Goal: Task Accomplishment & Management: Use online tool/utility

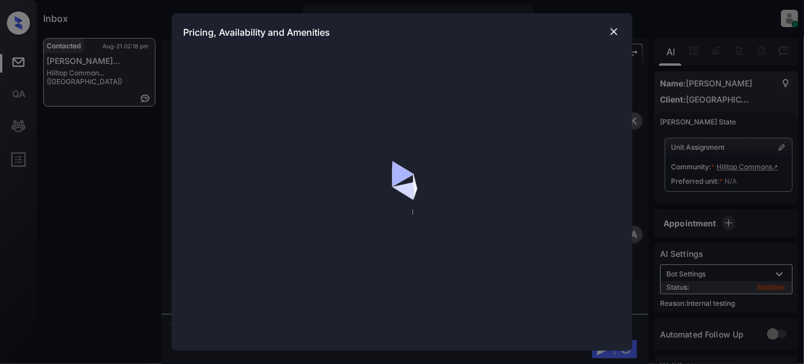
scroll to position [584, 0]
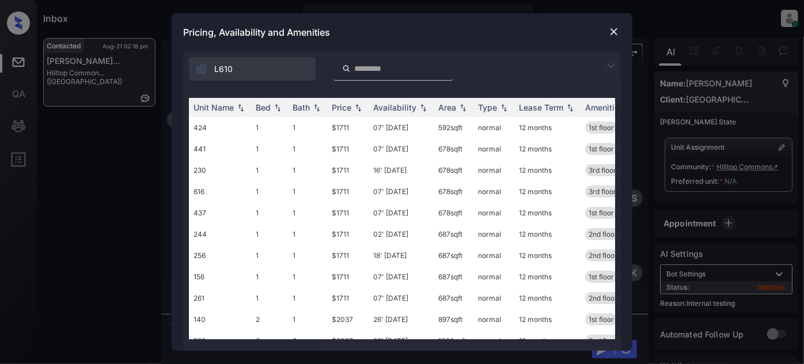
click at [613, 62] on img at bounding box center [611, 66] width 14 height 14
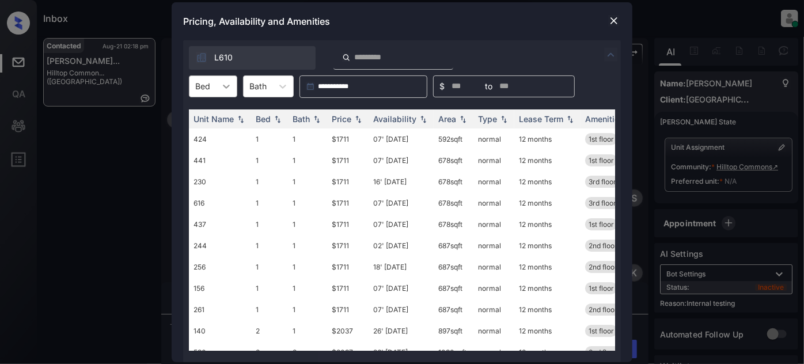
click at [218, 84] on div at bounding box center [226, 86] width 21 height 21
click at [215, 132] on div "2" at bounding box center [213, 135] width 48 height 21
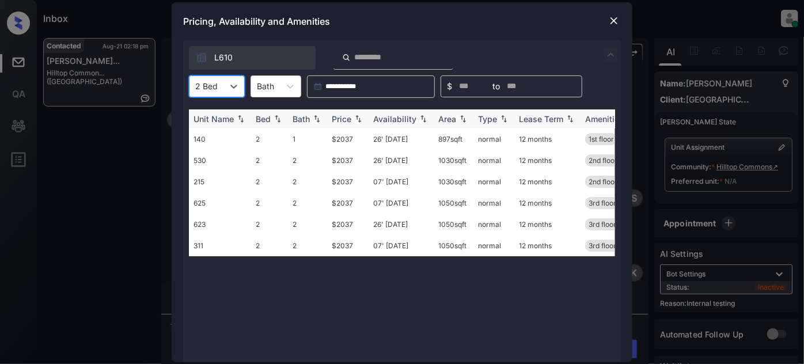
click at [342, 118] on div "Price" at bounding box center [342, 119] width 20 height 10
click at [393, 205] on td "07' Sep 25" at bounding box center [401, 202] width 65 height 21
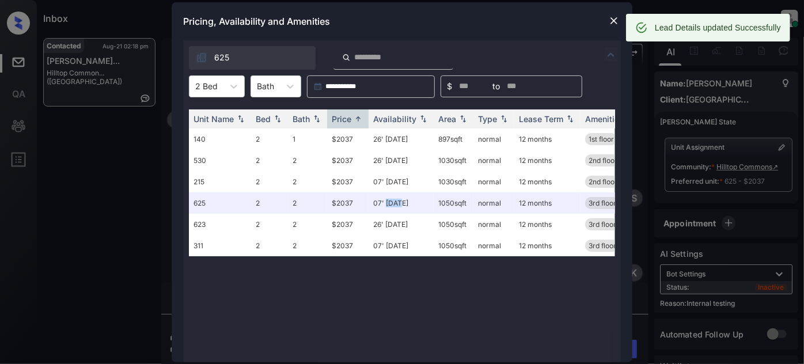
click at [613, 18] on img at bounding box center [614, 21] width 12 height 12
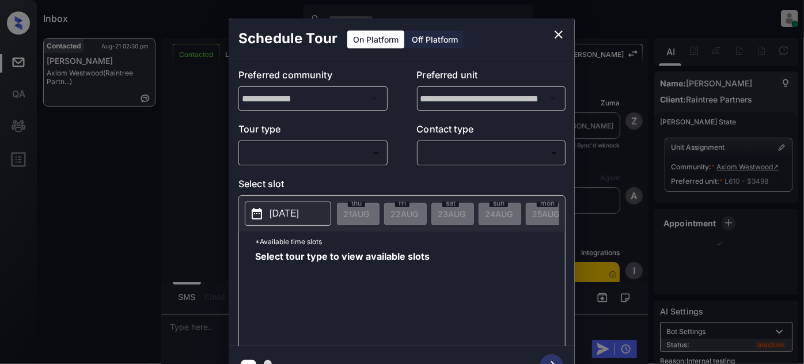
scroll to position [5914, 0]
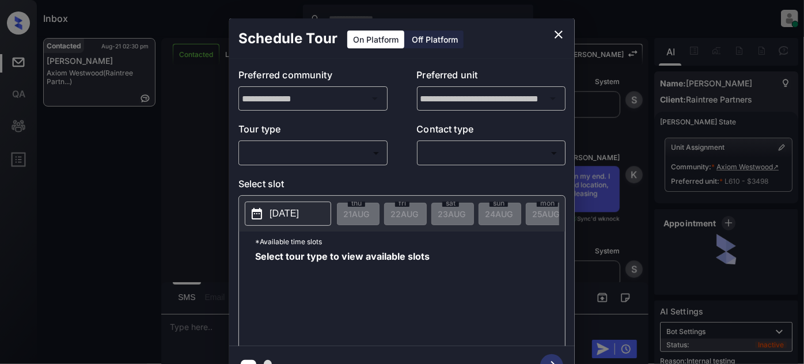
click at [304, 153] on body "Inbox [PERSON_NAME] Online Set yourself offline Set yourself on break Profile S…" at bounding box center [402, 182] width 804 height 364
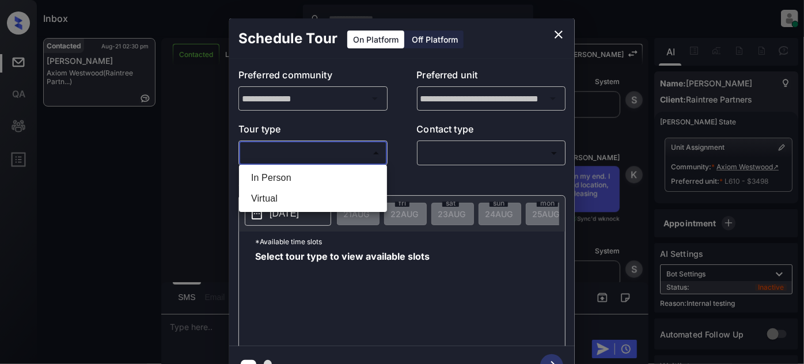
click at [286, 174] on li "In Person" at bounding box center [313, 178] width 142 height 21
type input "********"
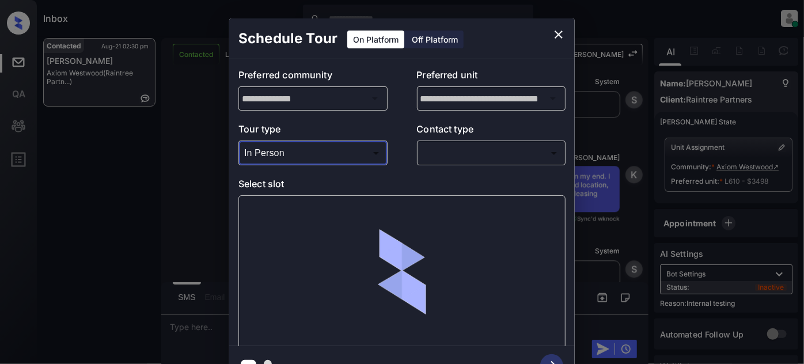
click at [463, 154] on body "Inbox [PERSON_NAME] Online Set yourself offline Set yourself on break Profile S…" at bounding box center [402, 182] width 804 height 364
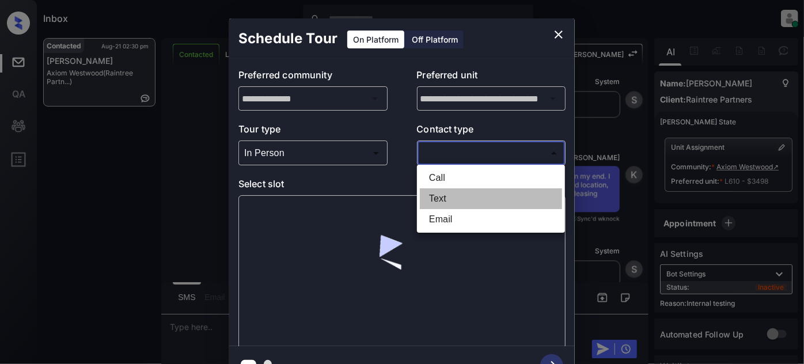
click at [462, 199] on li "Text" at bounding box center [491, 198] width 142 height 21
type input "****"
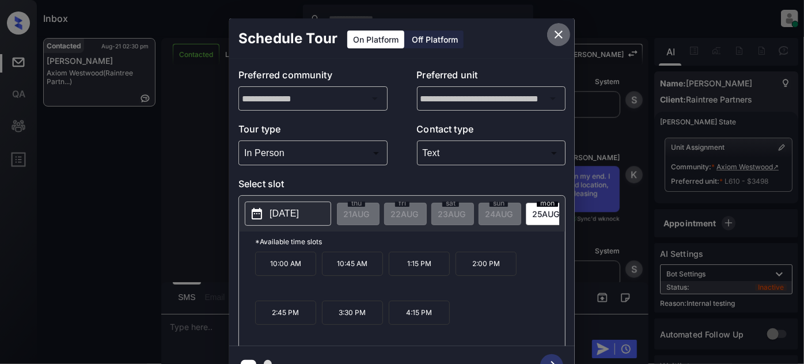
click at [564, 39] on icon "close" at bounding box center [559, 35] width 14 height 14
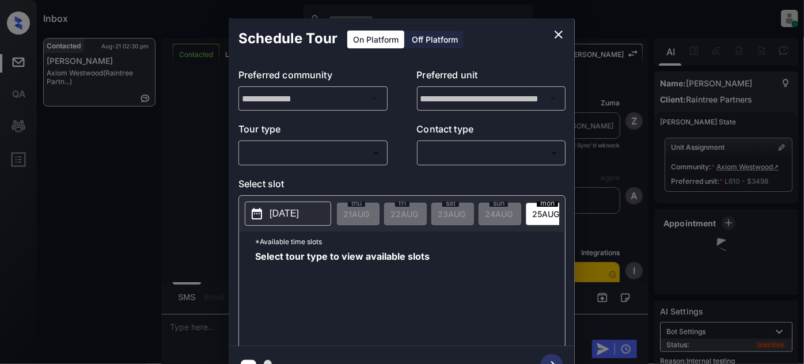
scroll to position [6176, 0]
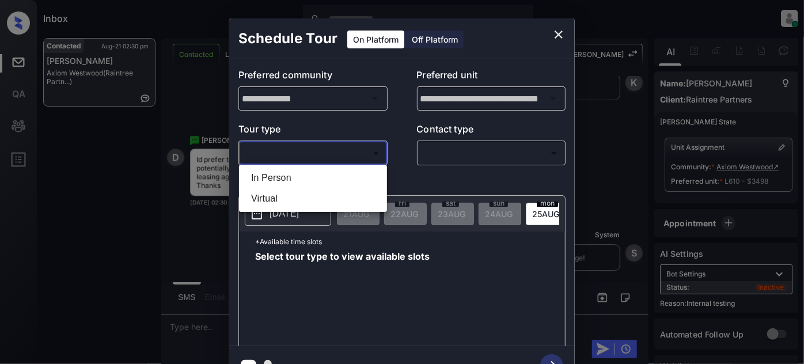
click at [309, 156] on body "Inbox Juan Carlos Manantan Online Set yourself offline Set yourself on break Pr…" at bounding box center [402, 182] width 804 height 364
click at [301, 180] on li "In Person" at bounding box center [313, 178] width 142 height 21
type input "********"
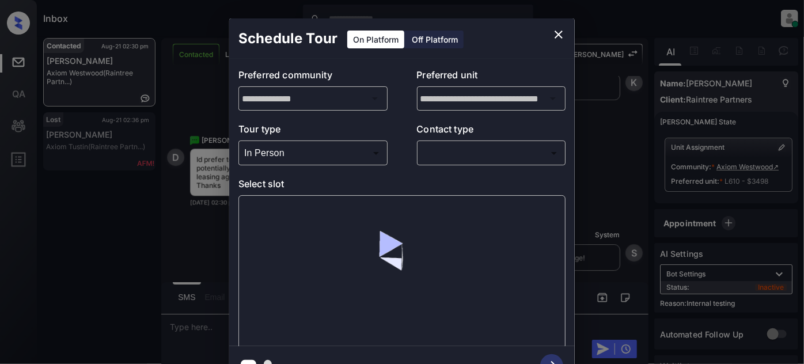
click at [477, 161] on body "Inbox Juan Carlos Manantan Online Set yourself offline Set yourself on break Pr…" at bounding box center [402, 182] width 804 height 364
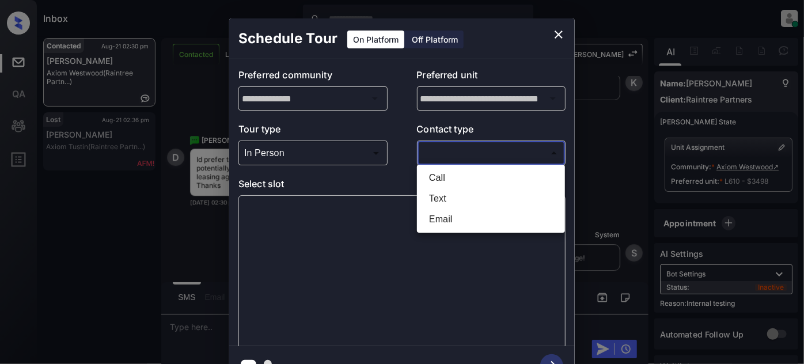
drag, startPoint x: 447, startPoint y: 196, endPoint x: 407, endPoint y: 195, distance: 40.3
click at [447, 196] on li "Text" at bounding box center [491, 198] width 142 height 21
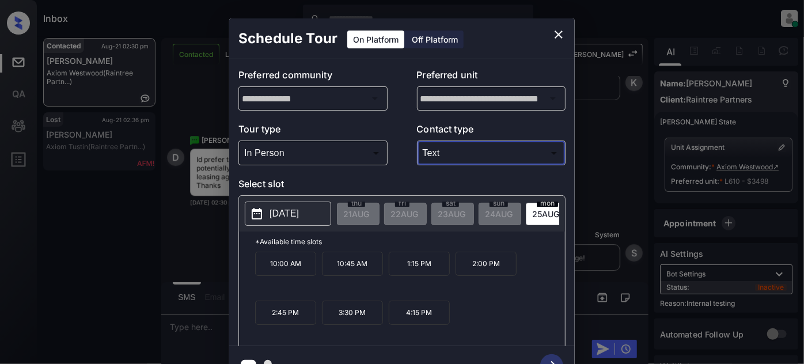
type input "****"
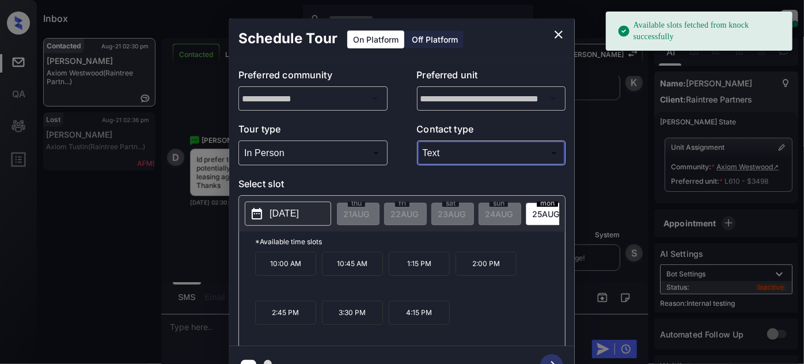
click at [296, 217] on p "[DATE]" at bounding box center [284, 214] width 29 height 14
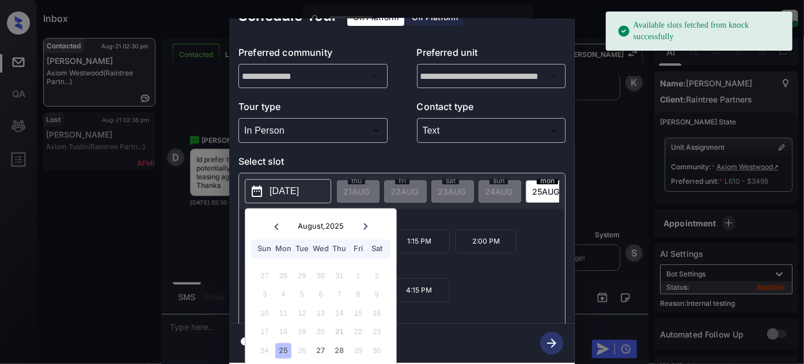
scroll to position [31, 0]
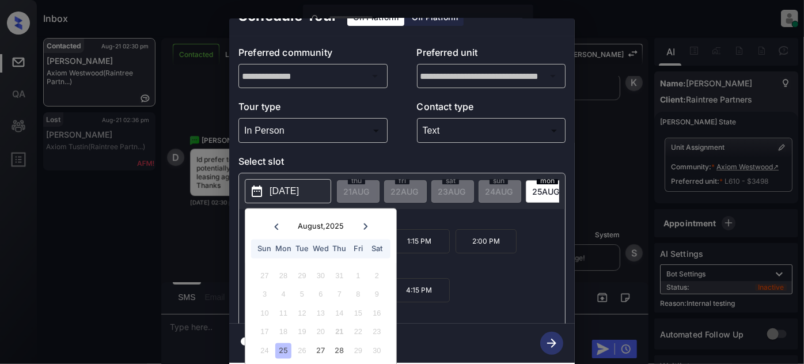
click at [368, 223] on icon at bounding box center [365, 226] width 7 height 7
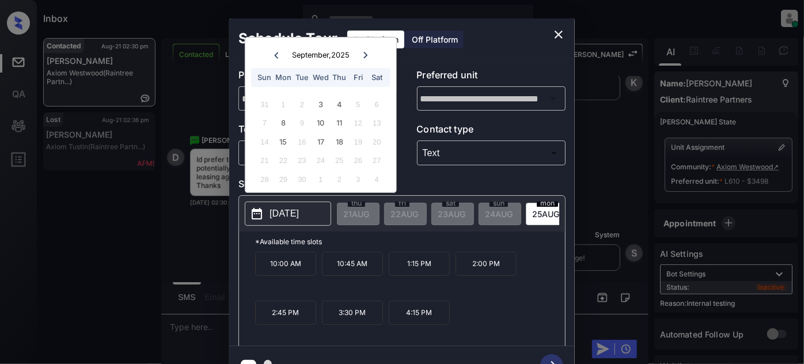
click at [554, 36] on icon "close" at bounding box center [559, 35] width 14 height 14
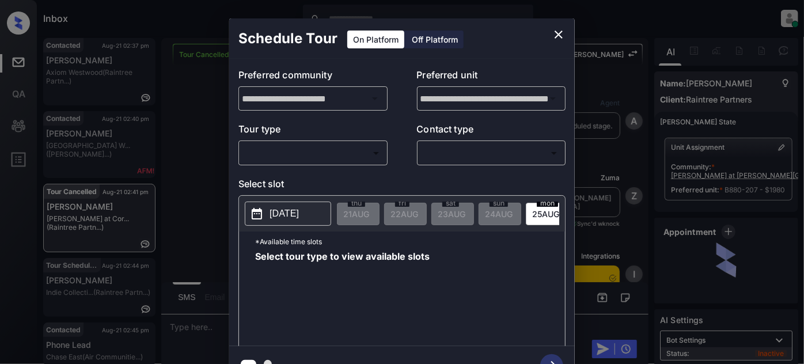
scroll to position [1562, 0]
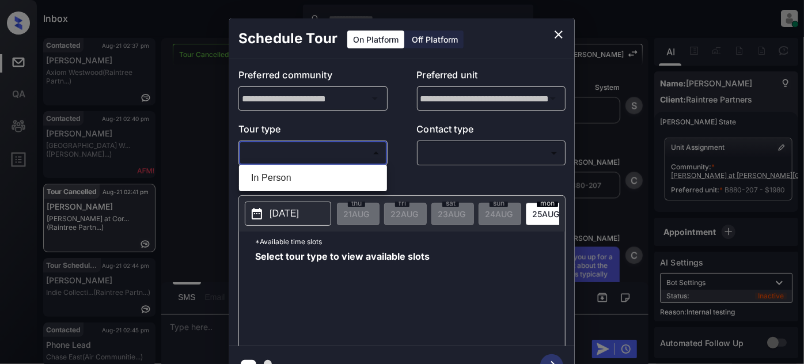
click at [344, 151] on body "Inbox [PERSON_NAME] Online Set yourself offline Set yourself on break Profile S…" at bounding box center [402, 182] width 804 height 364
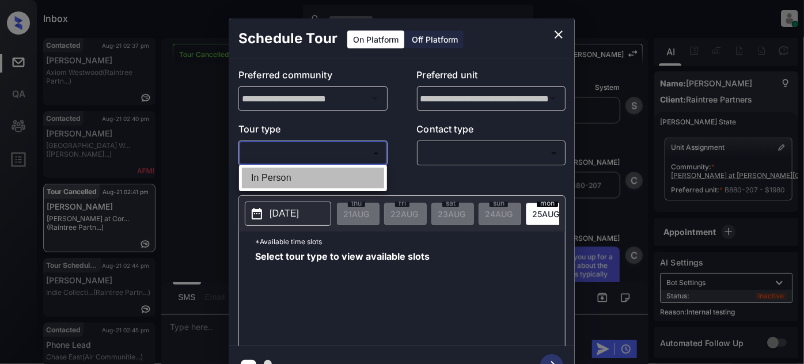
drag, startPoint x: 321, startPoint y: 175, endPoint x: 464, endPoint y: 146, distance: 146.3
click at [321, 173] on li "In Person" at bounding box center [313, 178] width 142 height 21
type input "********"
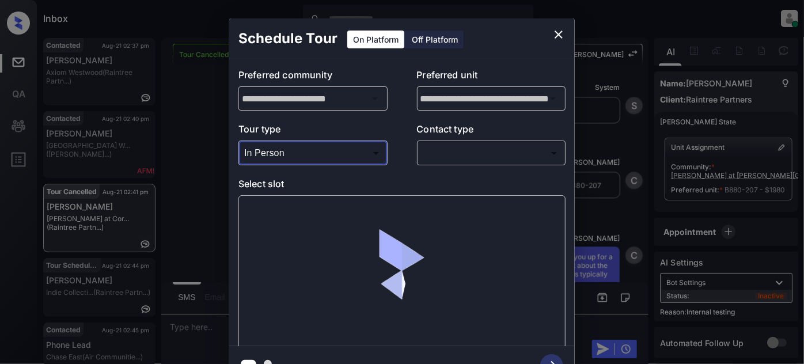
click at [483, 143] on body "Inbox [PERSON_NAME] Online Set yourself offline Set yourself on break Profile S…" at bounding box center [402, 182] width 804 height 364
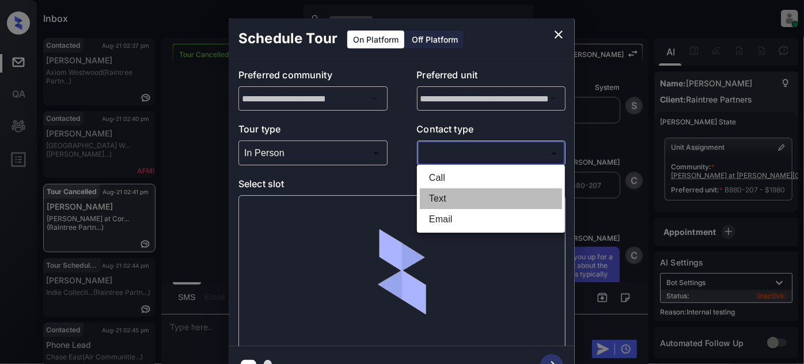
click at [444, 191] on li "Text" at bounding box center [491, 198] width 142 height 21
type input "****"
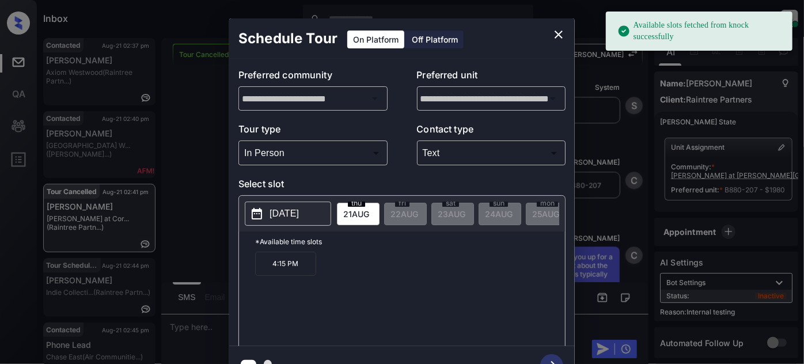
click at [285, 217] on p "[DATE]" at bounding box center [284, 214] width 29 height 14
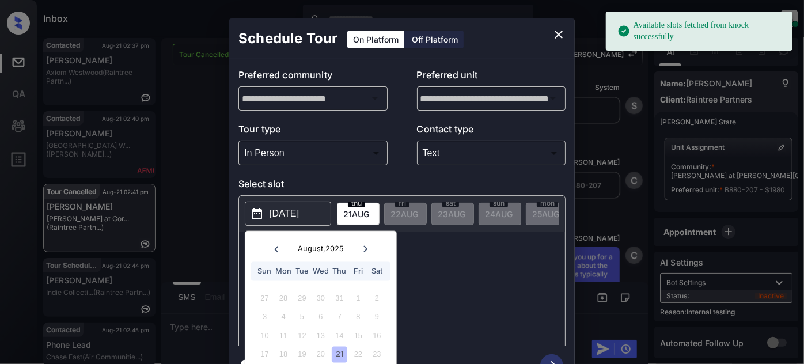
scroll to position [32, 0]
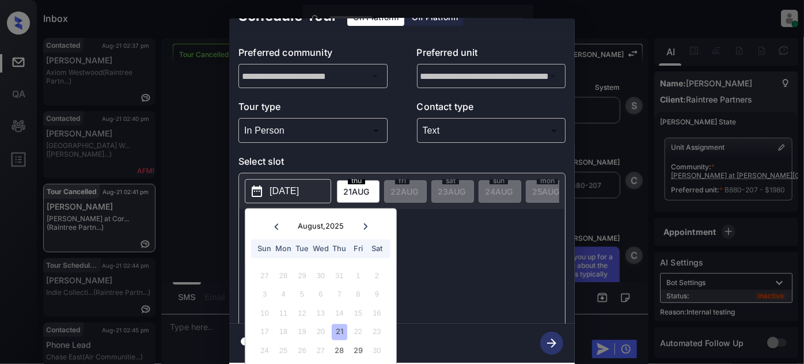
click at [365, 223] on icon at bounding box center [366, 226] width 4 height 6
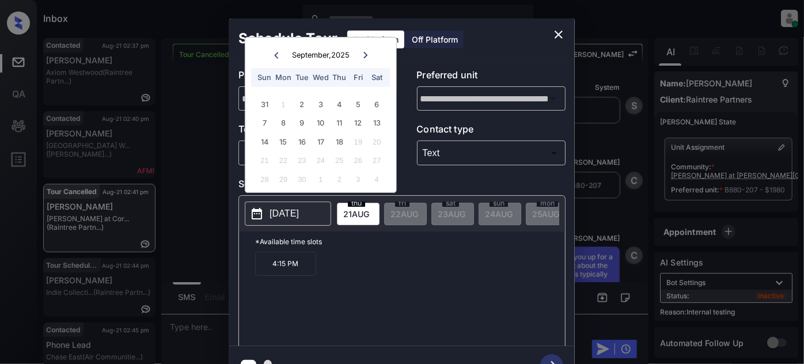
scroll to position [0, 0]
click at [277, 55] on icon at bounding box center [276, 55] width 7 height 7
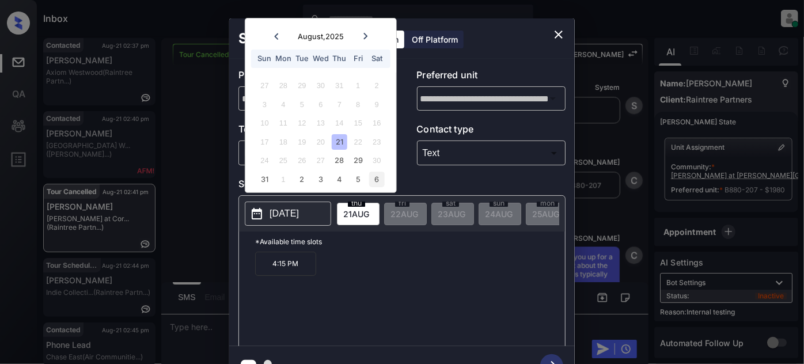
click at [380, 180] on div "6" at bounding box center [377, 180] width 16 height 16
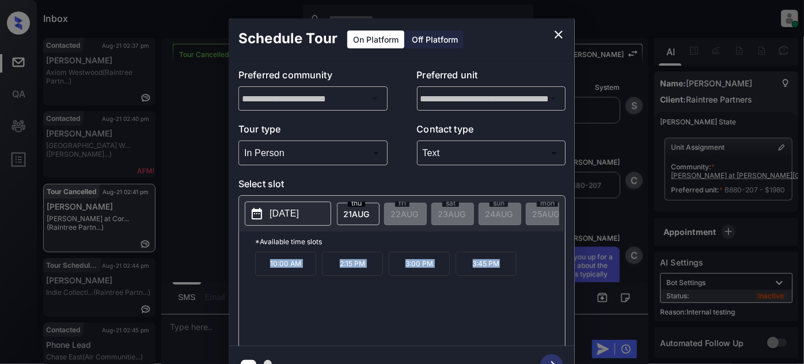
drag, startPoint x: 251, startPoint y: 270, endPoint x: 521, endPoint y: 267, distance: 270.2
click at [520, 268] on div "*Available time slots 10:00 AM 2:15 PM 3:00 PM 3:45 PM" at bounding box center [402, 291] width 326 height 118
copy div "10:00 AM 2:15 PM 3:00 PM 3:45 PM"
click at [567, 33] on button "close" at bounding box center [558, 34] width 23 height 23
